Goal: Find specific page/section: Find specific page/section

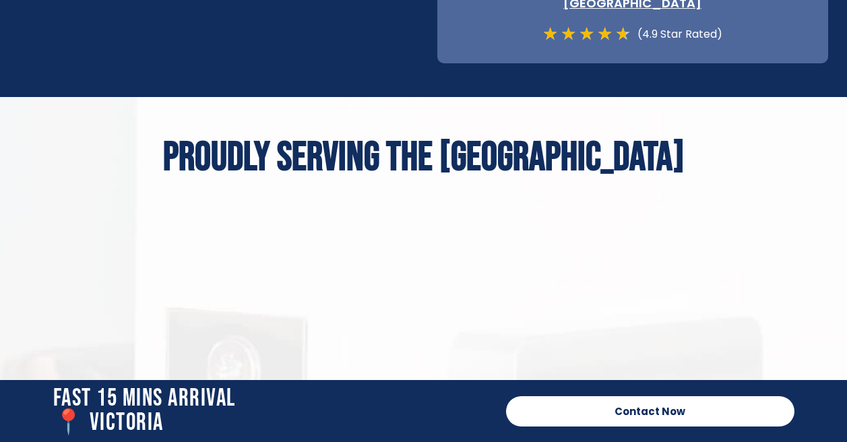
scroll to position [5090, 0]
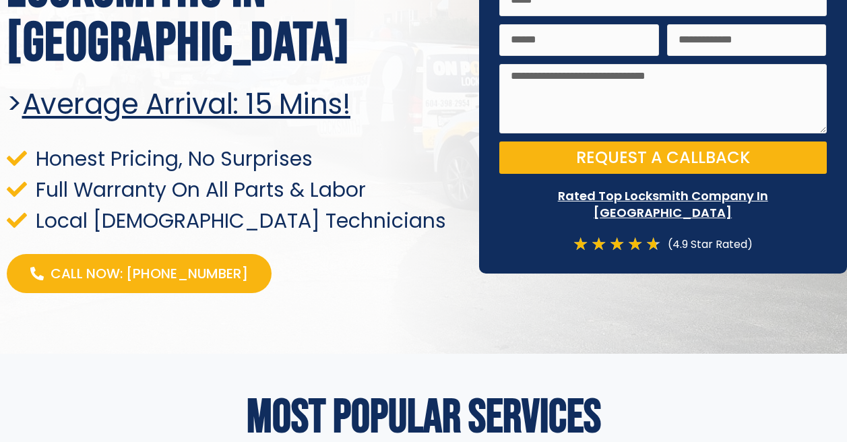
scroll to position [224, 0]
